Goal: Check status: Check status

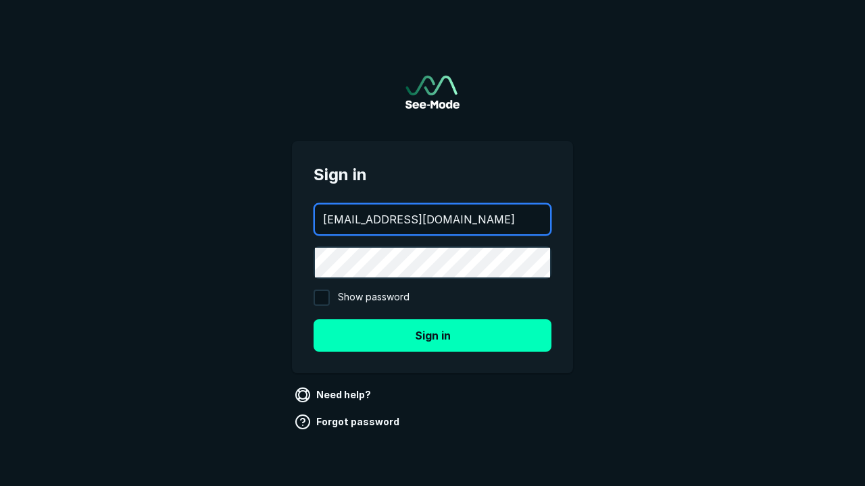
type input "aws+playwright@see-mode.com"
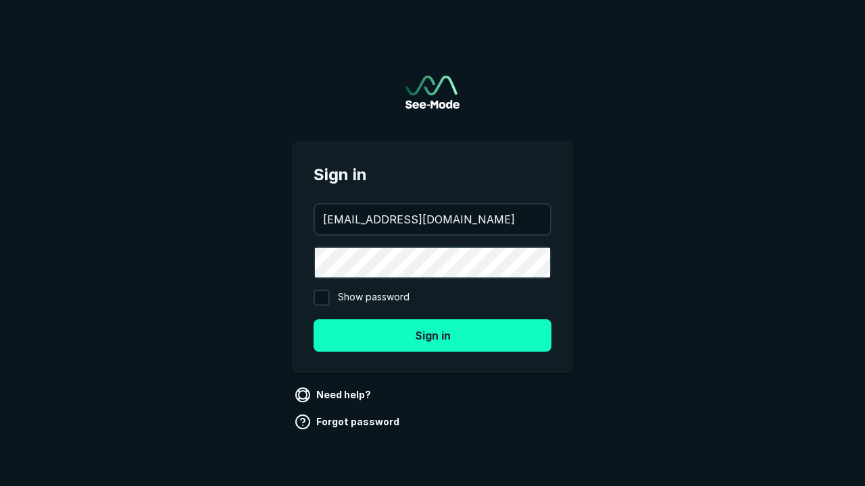
click at [432, 335] on button "Sign in" at bounding box center [433, 336] width 238 height 32
